Goal: Task Accomplishment & Management: Complete application form

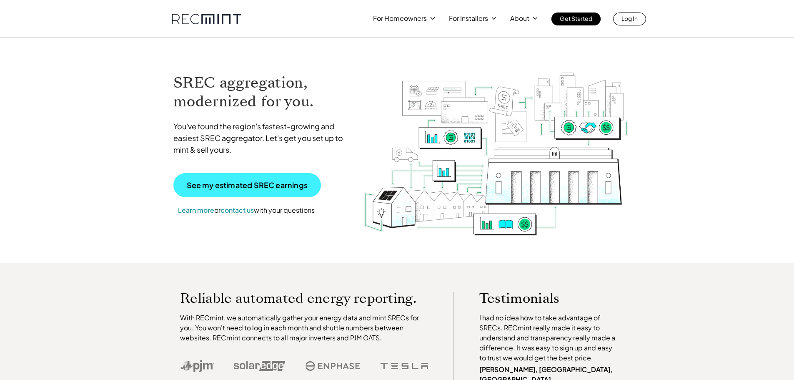
click at [250, 188] on p "See my estimated SREC earnings" at bounding box center [247, 185] width 121 height 8
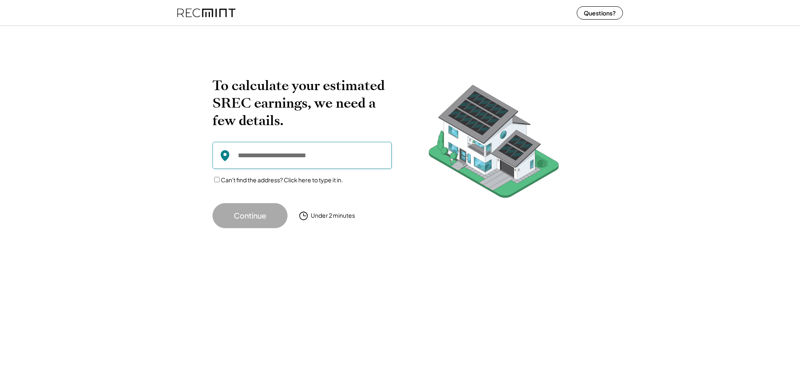
click at [264, 155] on input "input" at bounding box center [302, 155] width 179 height 27
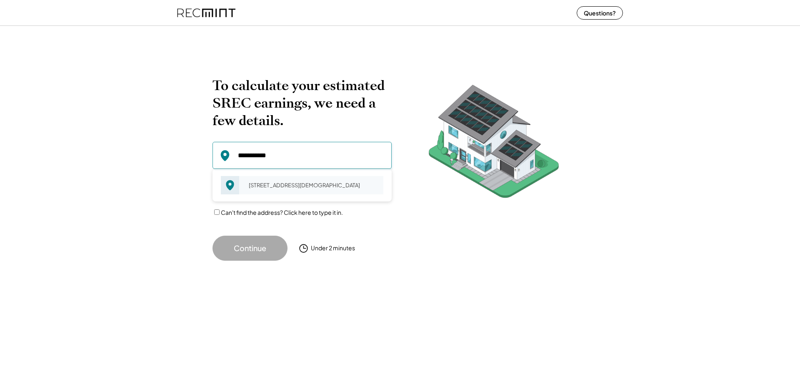
click at [274, 180] on div "12801 Lady Fairfax Cir Herndon, VA 20170" at bounding box center [313, 185] width 140 height 12
type input "**********"
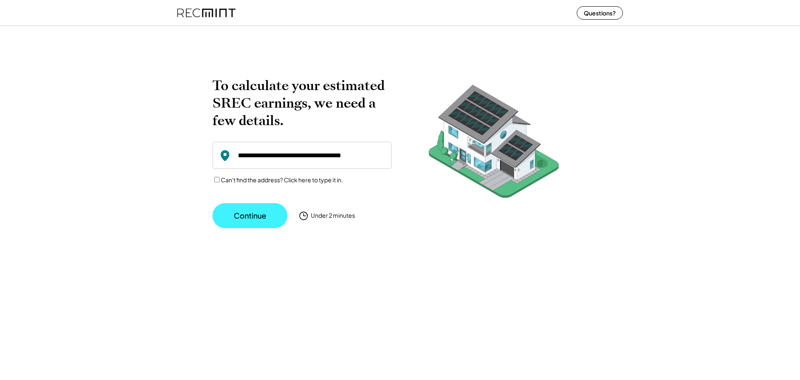
click at [260, 214] on button "Continue" at bounding box center [250, 215] width 75 height 25
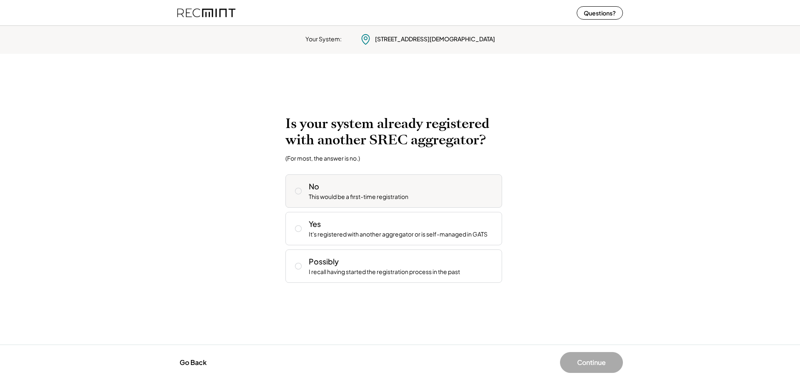
click at [319, 192] on div "No This would be a first-time registration" at bounding box center [402, 191] width 187 height 20
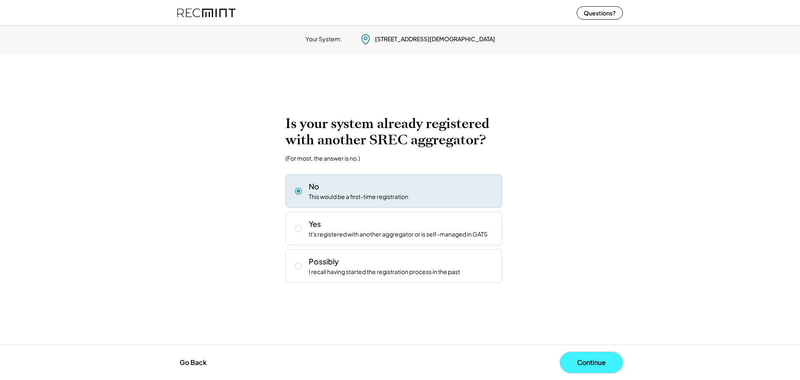
click at [600, 360] on button "Continue" at bounding box center [591, 362] width 63 height 21
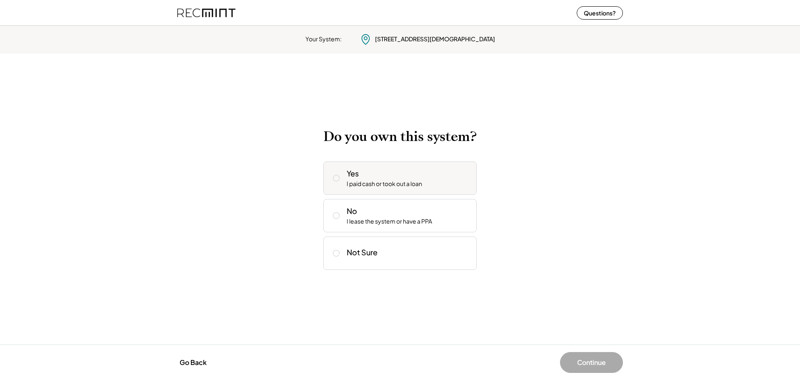
click at [415, 191] on div "Yes I paid cash or took out a loan" at bounding box center [399, 177] width 153 height 33
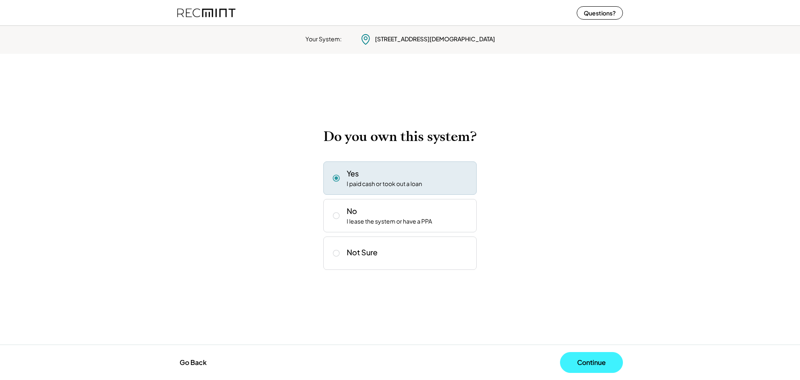
click at [590, 365] on button "Continue" at bounding box center [591, 362] width 63 height 21
